Goal: Information Seeking & Learning: Learn about a topic

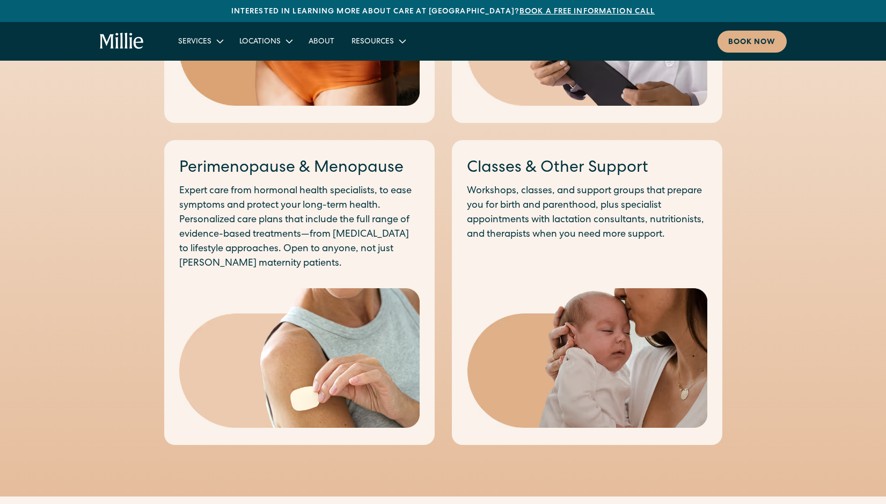
scroll to position [1087, 0]
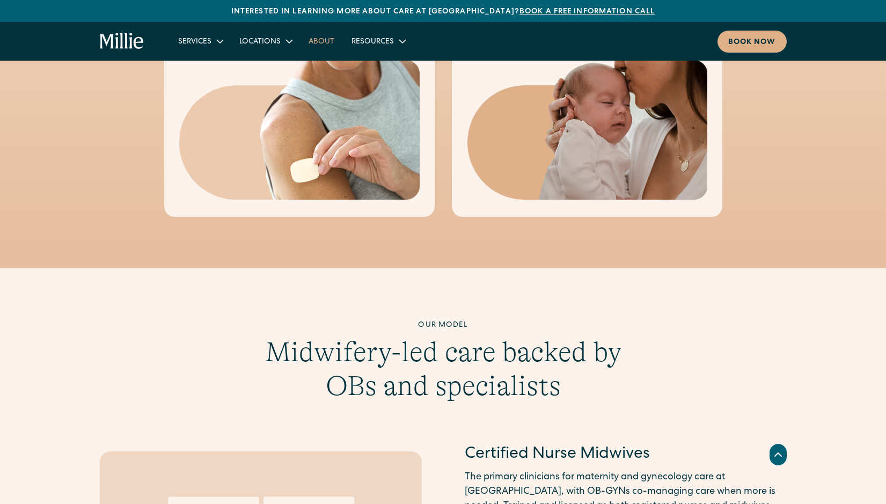
click at [318, 43] on link "About" at bounding box center [321, 41] width 43 height 18
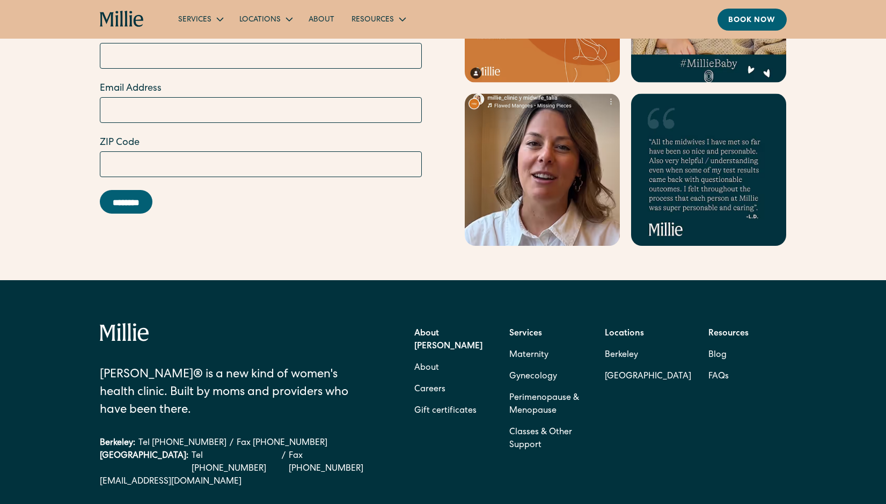
scroll to position [3264, 0]
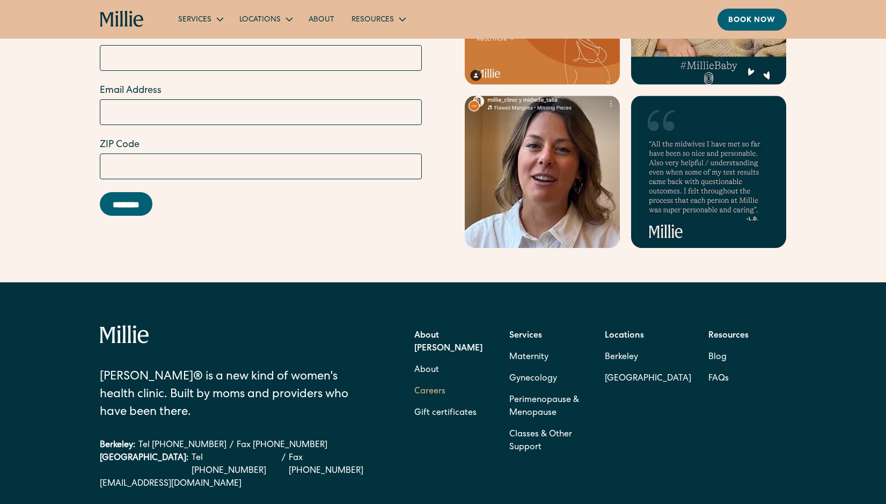
click at [430, 381] on link "Careers" at bounding box center [429, 391] width 31 height 21
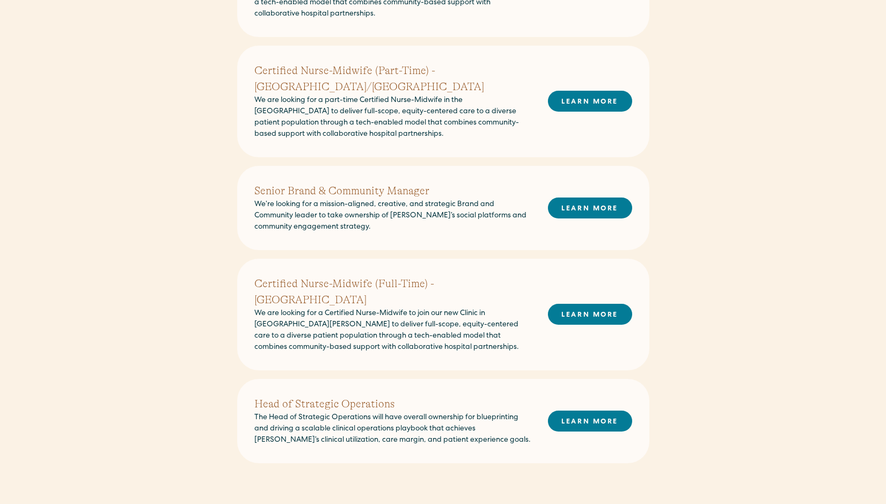
scroll to position [651, 0]
click at [574, 410] on link "LEARN MORE" at bounding box center [590, 420] width 84 height 21
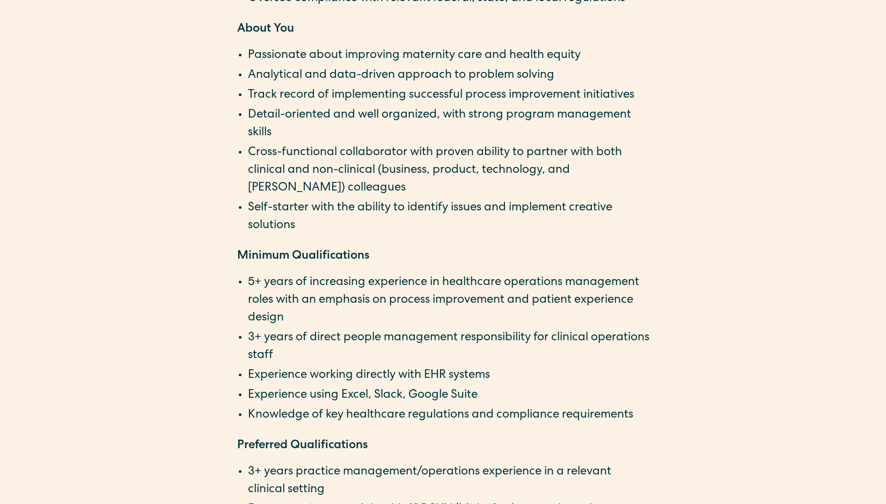
scroll to position [1595, 0]
